Goal: Navigation & Orientation: Find specific page/section

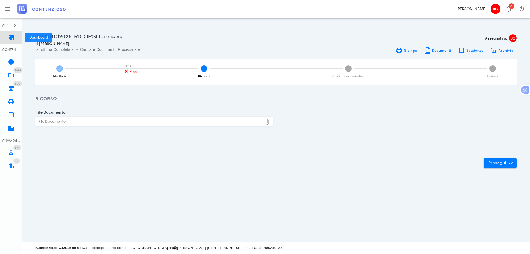
click at [8, 41] on icon at bounding box center [11, 37] width 7 height 7
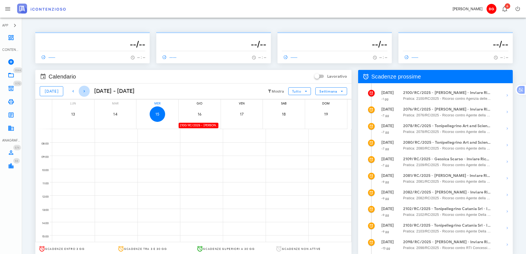
click at [85, 91] on span "button" at bounding box center [84, 91] width 11 height 7
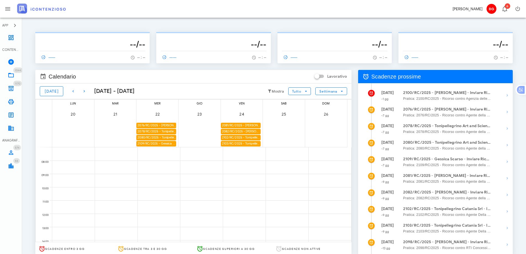
click at [155, 125] on div "2076/RC/2025 - [PERSON_NAME] - Inviare Ricorso" at bounding box center [156, 125] width 40 height 5
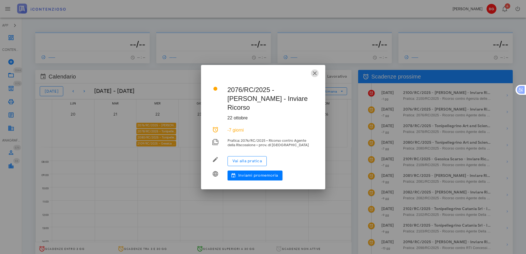
click at [316, 76] on icon "button" at bounding box center [314, 73] width 7 height 7
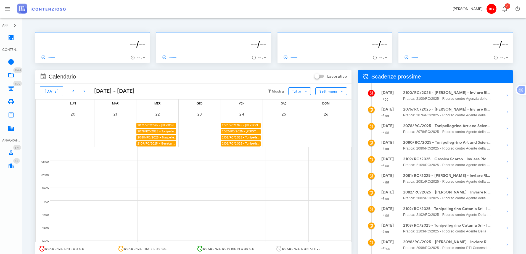
click at [166, 146] on div "2109/RC/2025 - Gessica Scarso - Inviare Ricorso" at bounding box center [156, 144] width 40 height 6
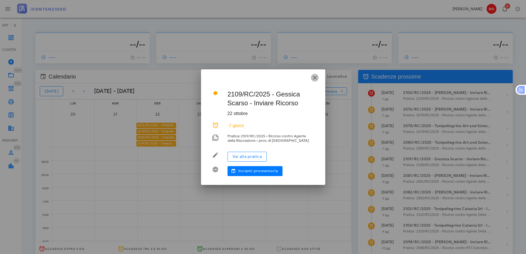
click at [317, 77] on icon "button" at bounding box center [314, 77] width 7 height 7
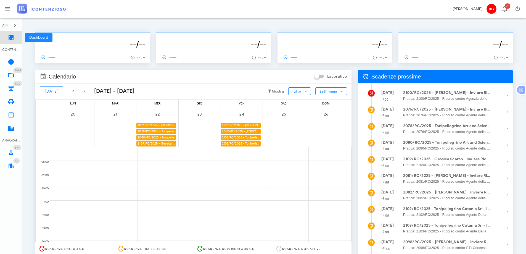
click at [14, 41] on link "Dashboard" at bounding box center [11, 37] width 22 height 13
click at [58, 92] on button "[DATE]" at bounding box center [51, 91] width 23 height 10
